Goal: Use online tool/utility: Utilize a website feature to perform a specific function

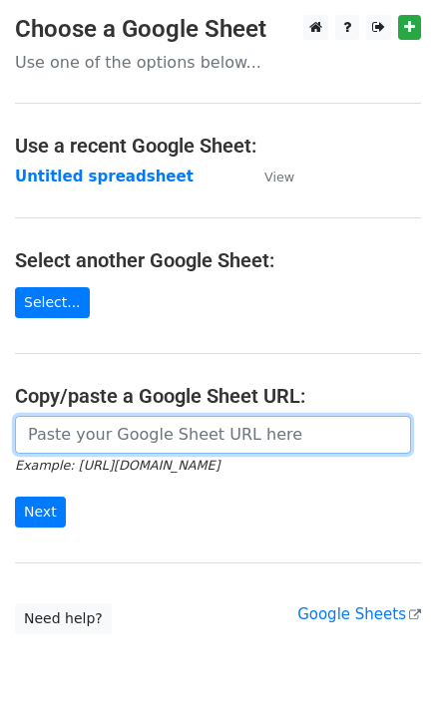
drag, startPoint x: 114, startPoint y: 450, endPoint x: 100, endPoint y: 450, distance: 14.0
click at [114, 449] on input "url" at bounding box center [213, 435] width 396 height 38
paste input "[URL][DOMAIN_NAME]"
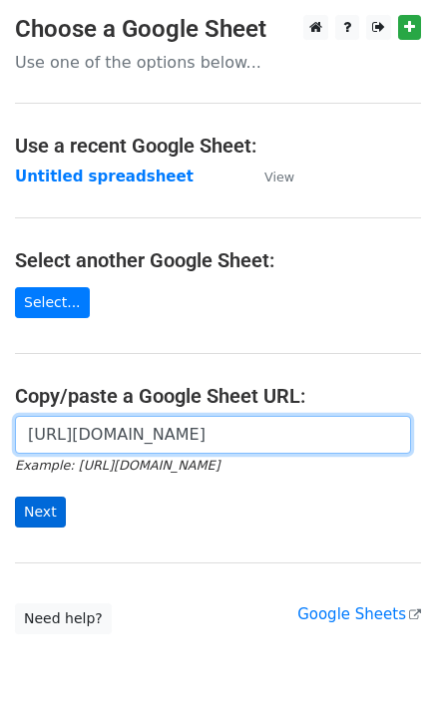
scroll to position [0, 434]
type input "[URL][DOMAIN_NAME]"
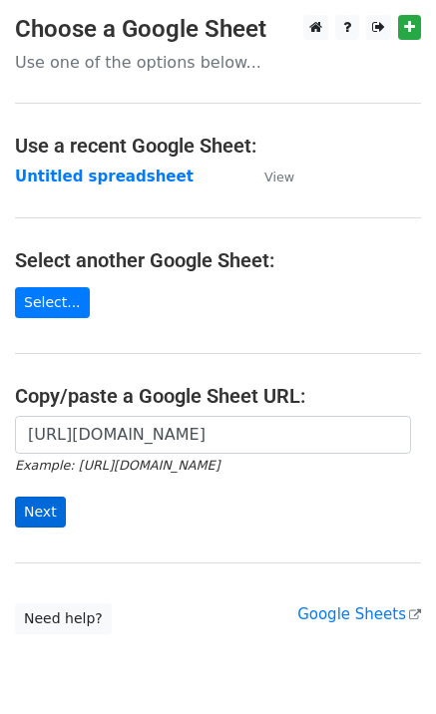
scroll to position [0, 0]
click at [25, 498] on input "Next" at bounding box center [40, 511] width 51 height 31
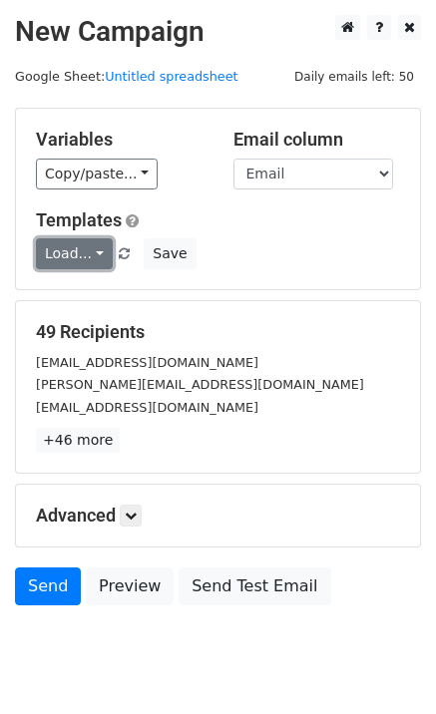
click at [82, 259] on link "Load..." at bounding box center [74, 253] width 77 height 31
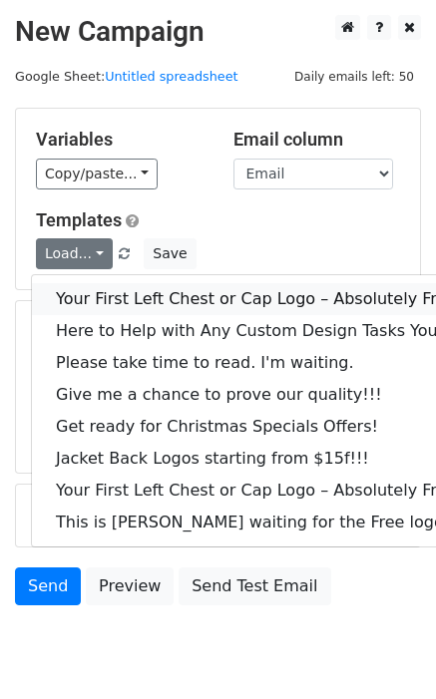
click at [98, 290] on link "Your First Left Chest or Cap Logo – Absolutely Free" at bounding box center [269, 299] width 475 height 32
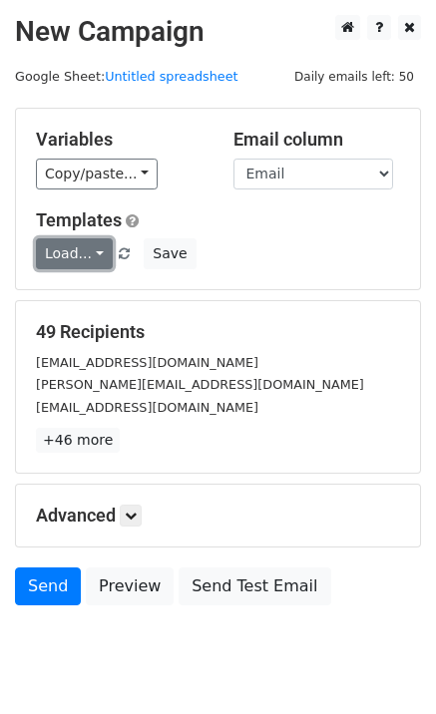
click at [58, 254] on link "Load..." at bounding box center [74, 253] width 77 height 31
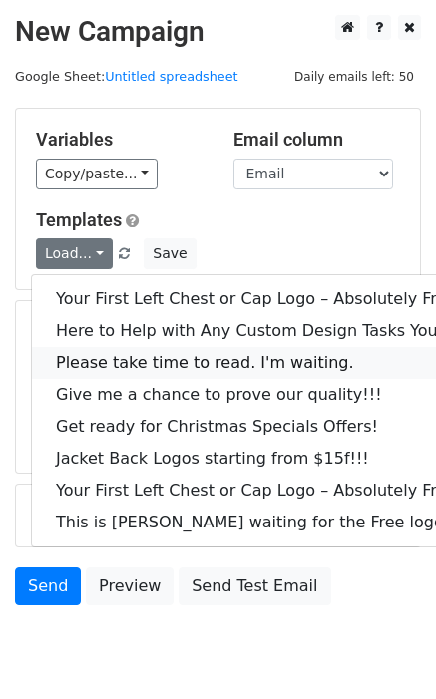
click at [175, 364] on link "Please take time to read. I'm waiting." at bounding box center [269, 363] width 475 height 32
